Goal: Task Accomplishment & Management: Complete application form

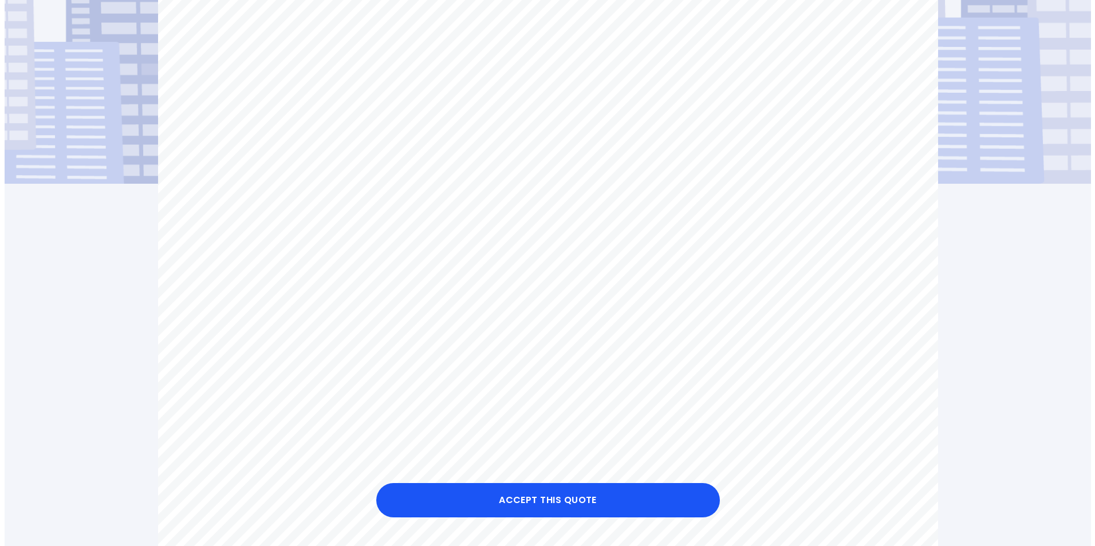
scroll to position [172, 0]
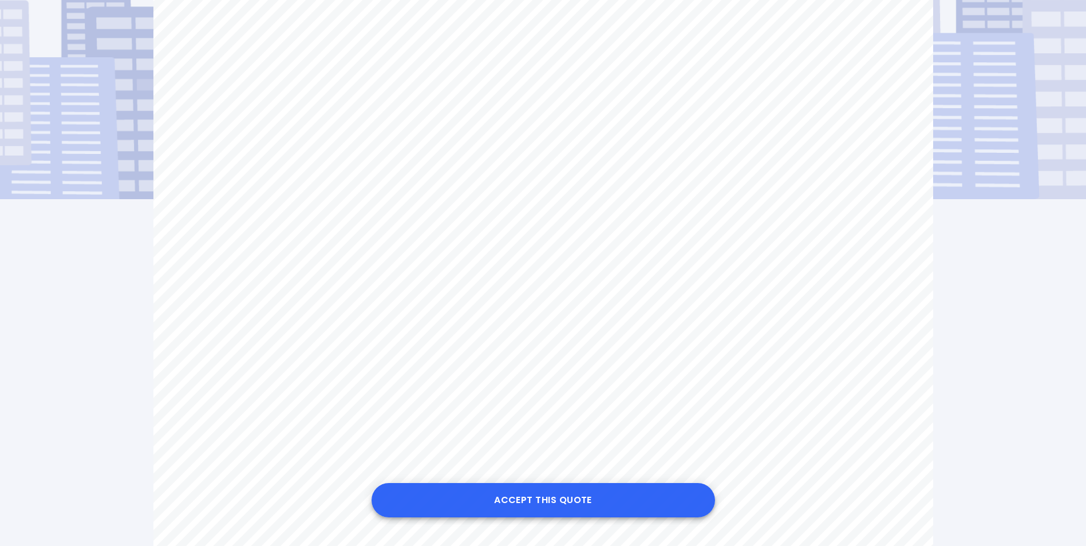
click at [541, 501] on button "Accept this Quote" at bounding box center [544, 500] width 344 height 34
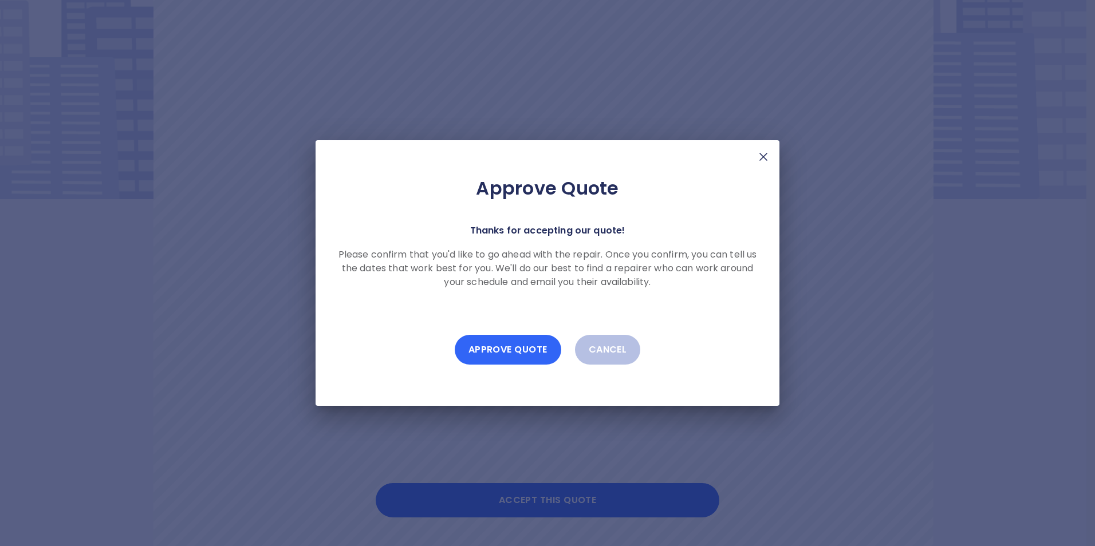
click at [518, 343] on button "Approve Quote" at bounding box center [508, 350] width 107 height 30
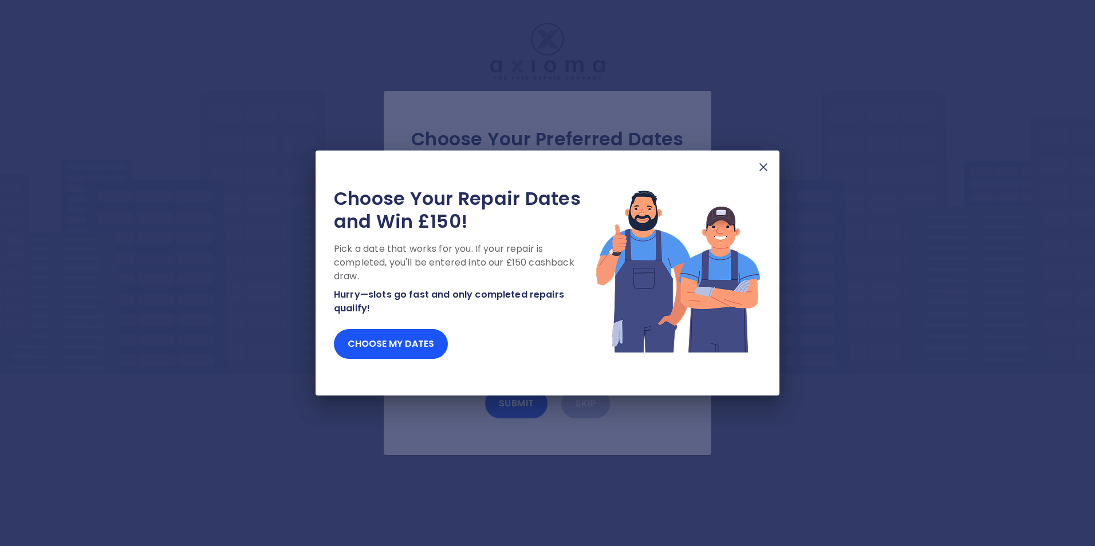
click at [760, 168] on img at bounding box center [763, 167] width 14 height 14
click at [766, 168] on img at bounding box center [763, 167] width 14 height 14
click at [761, 170] on img at bounding box center [763, 167] width 14 height 14
click at [763, 163] on img at bounding box center [763, 167] width 14 height 14
click at [770, 164] on img at bounding box center [763, 167] width 14 height 14
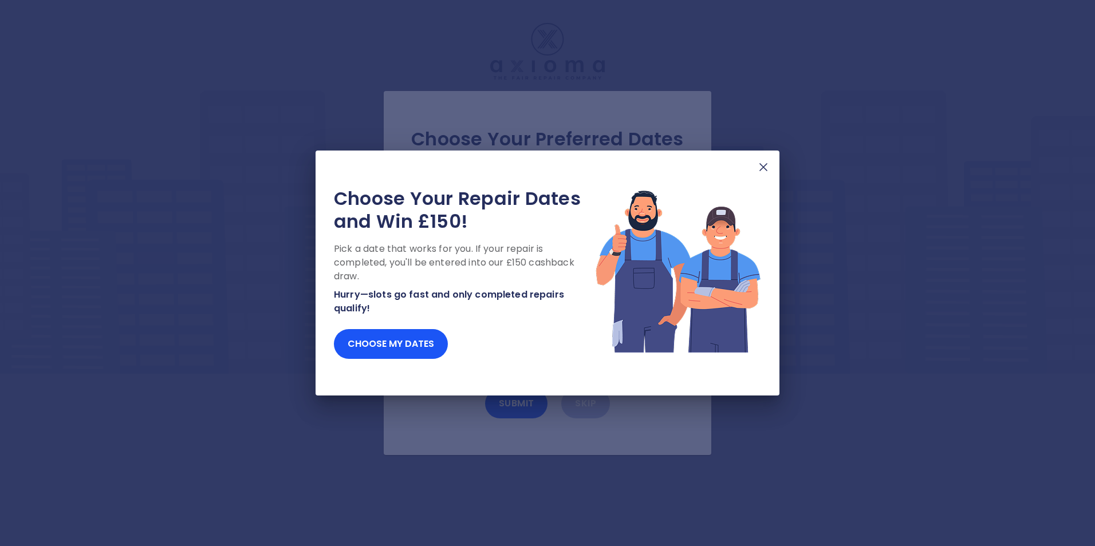
click at [766, 164] on img at bounding box center [763, 167] width 14 height 14
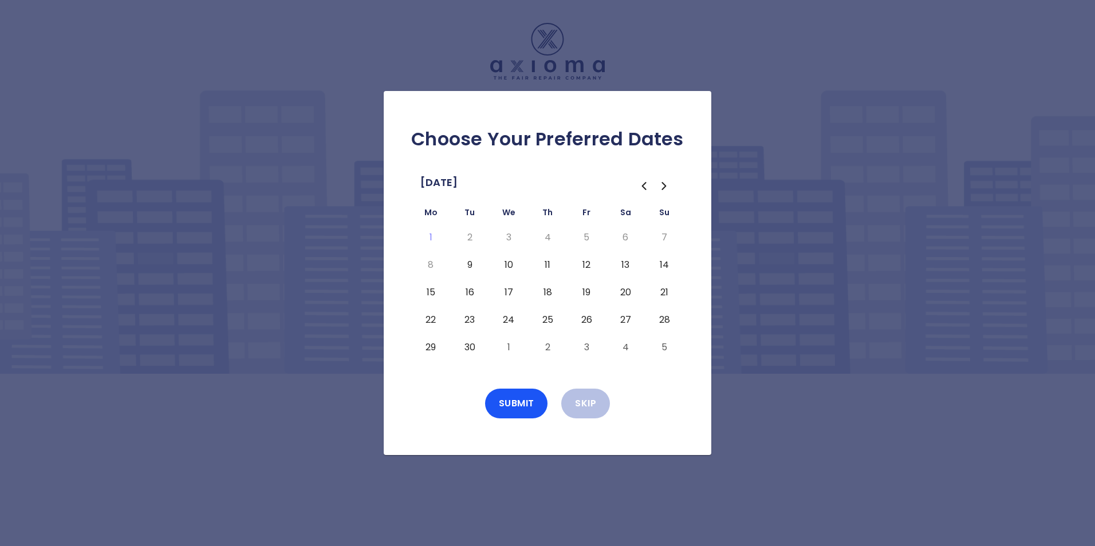
click at [472, 261] on button "9" at bounding box center [469, 265] width 21 height 18
click at [518, 403] on button "Submit" at bounding box center [516, 404] width 63 height 30
